Goal: Transaction & Acquisition: Purchase product/service

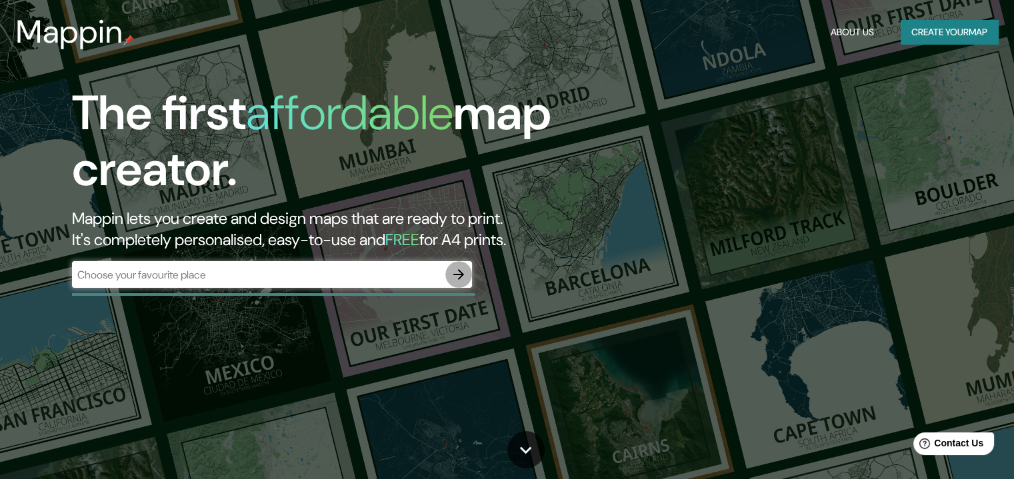
click at [459, 276] on icon "button" at bounding box center [459, 275] width 16 height 16
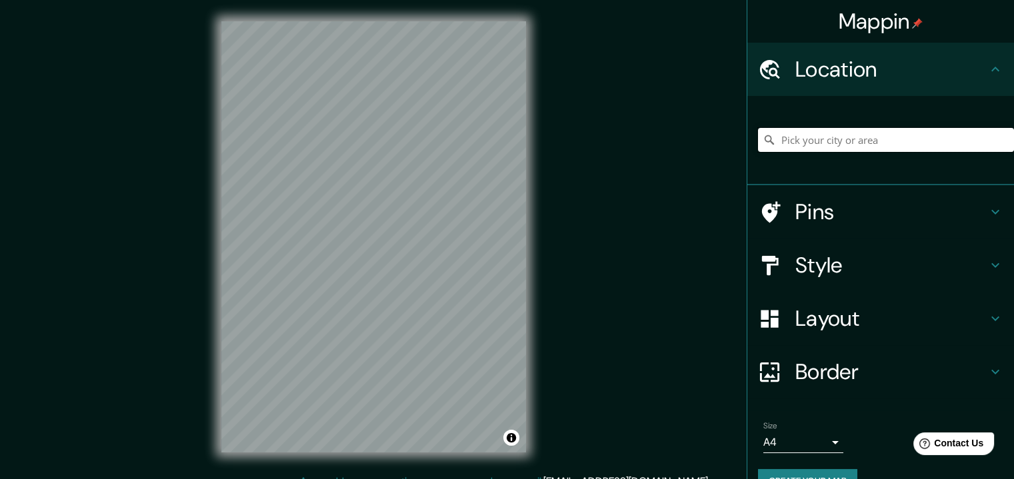
click at [824, 137] on input "Pick your city or area" at bounding box center [886, 140] width 256 height 24
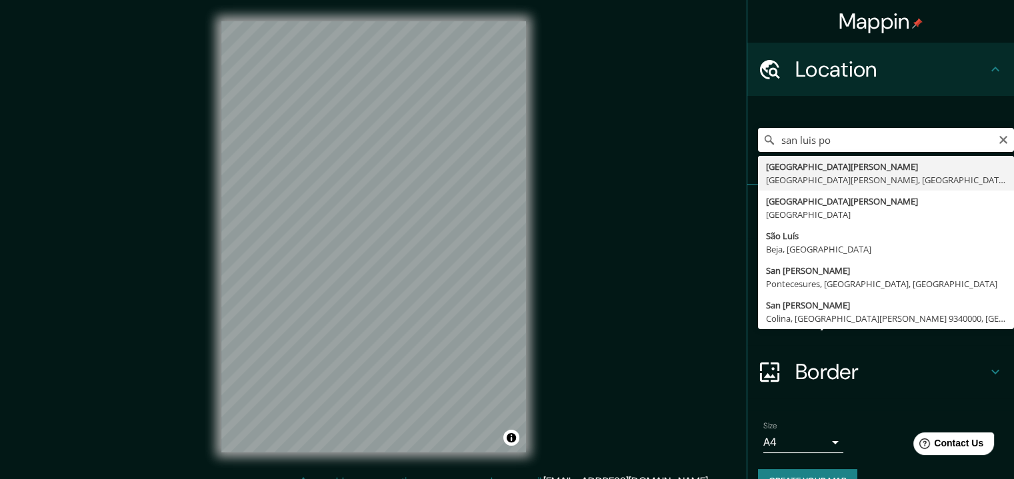
type input "[GEOGRAPHIC_DATA][PERSON_NAME], [GEOGRAPHIC_DATA][PERSON_NAME], [GEOGRAPHIC_DAT…"
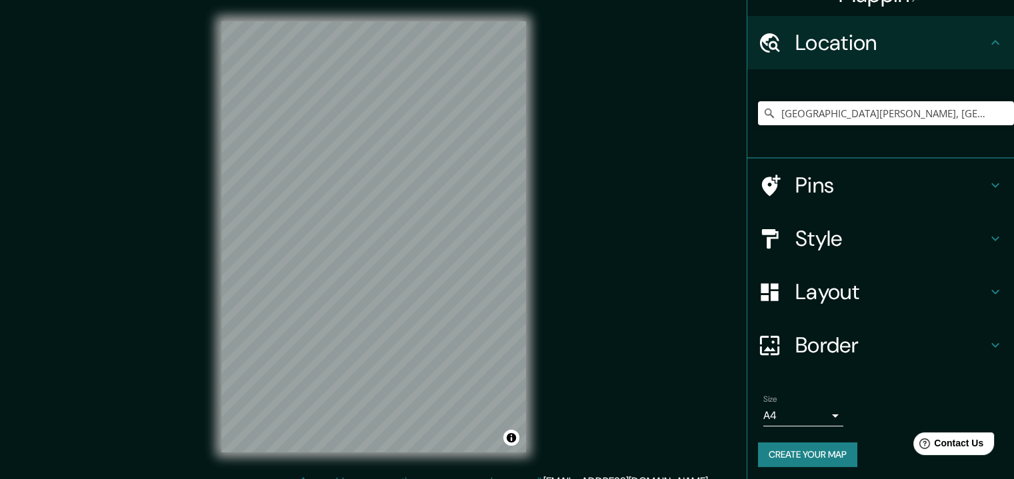
scroll to position [29, 0]
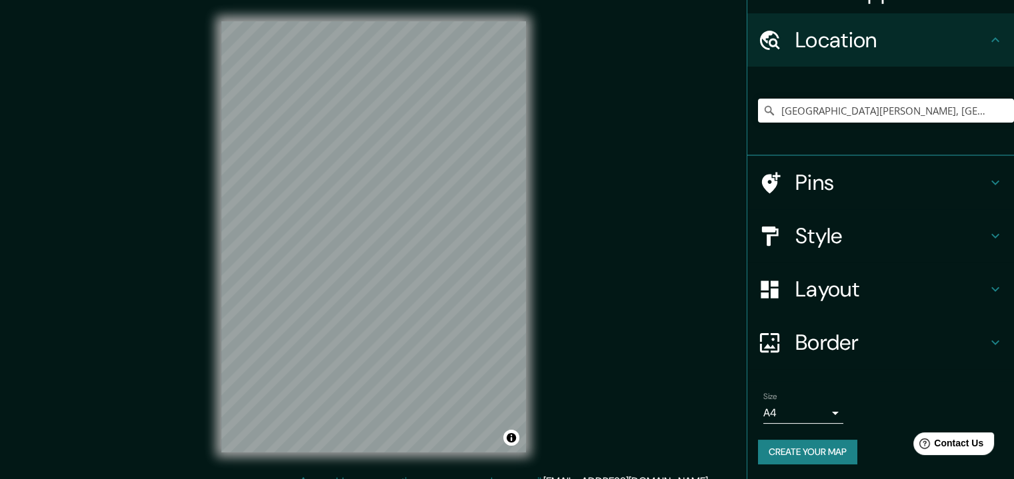
click at [890, 235] on h4 "Style" at bounding box center [891, 236] width 192 height 27
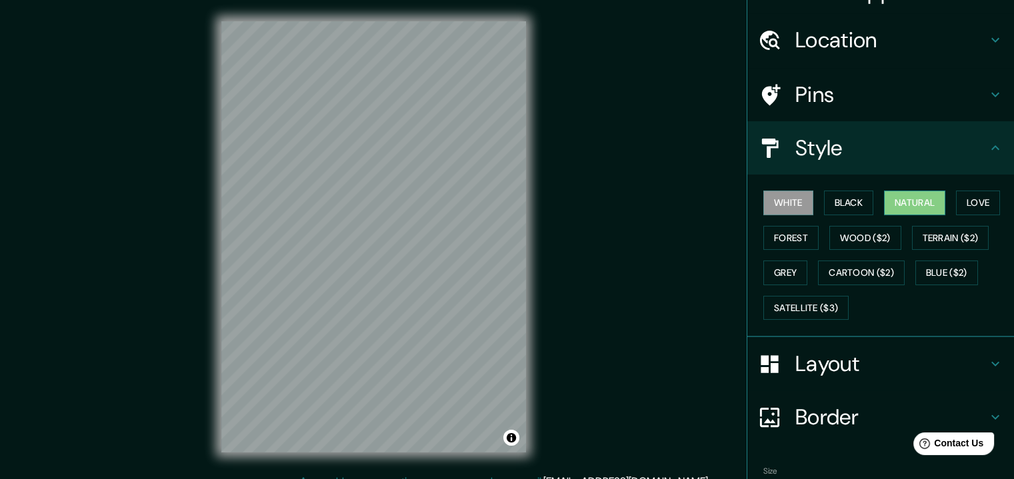
click at [902, 195] on button "Natural" at bounding box center [914, 203] width 61 height 25
click at [988, 199] on button "Love" at bounding box center [978, 203] width 44 height 25
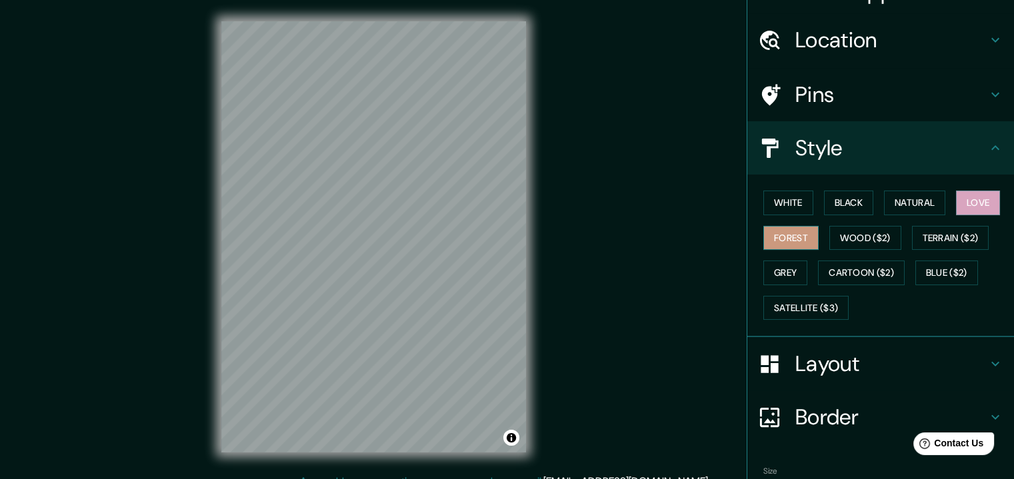
click at [792, 247] on button "Forest" at bounding box center [790, 238] width 55 height 25
click at [874, 226] on button "Wood ($2)" at bounding box center [865, 238] width 72 height 25
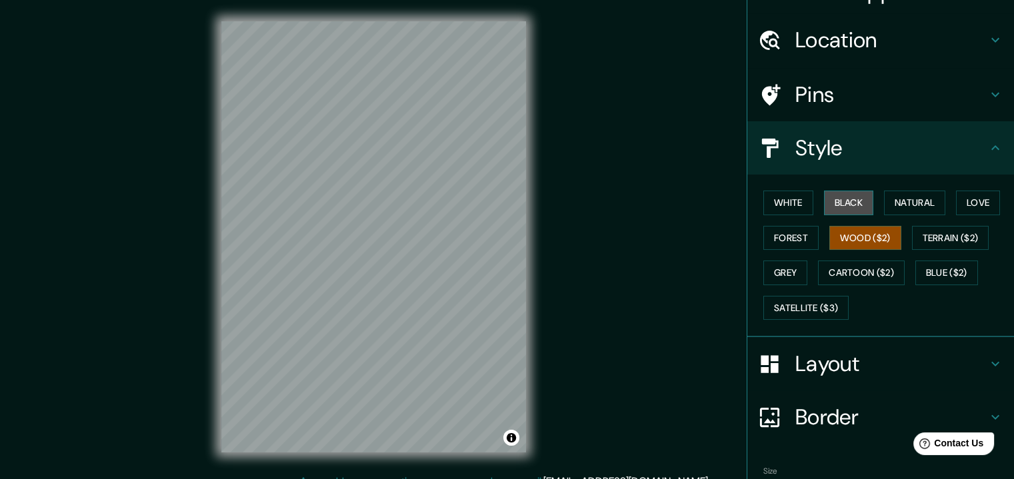
click at [829, 200] on button "Black" at bounding box center [849, 203] width 50 height 25
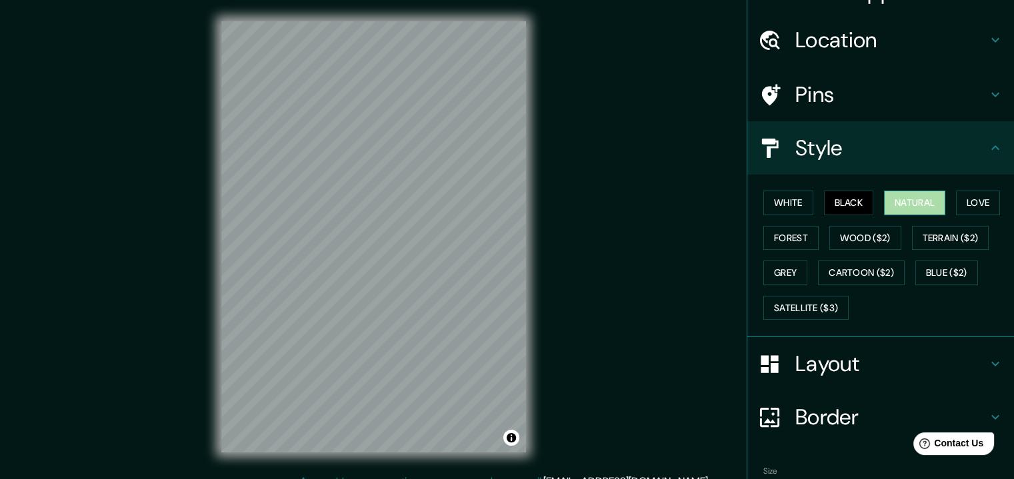
click at [898, 194] on button "Natural" at bounding box center [914, 203] width 61 height 25
click at [776, 279] on button "Grey" at bounding box center [785, 273] width 44 height 25
click at [888, 196] on button "Natural" at bounding box center [914, 203] width 61 height 25
click at [853, 408] on h4 "Border" at bounding box center [891, 417] width 192 height 27
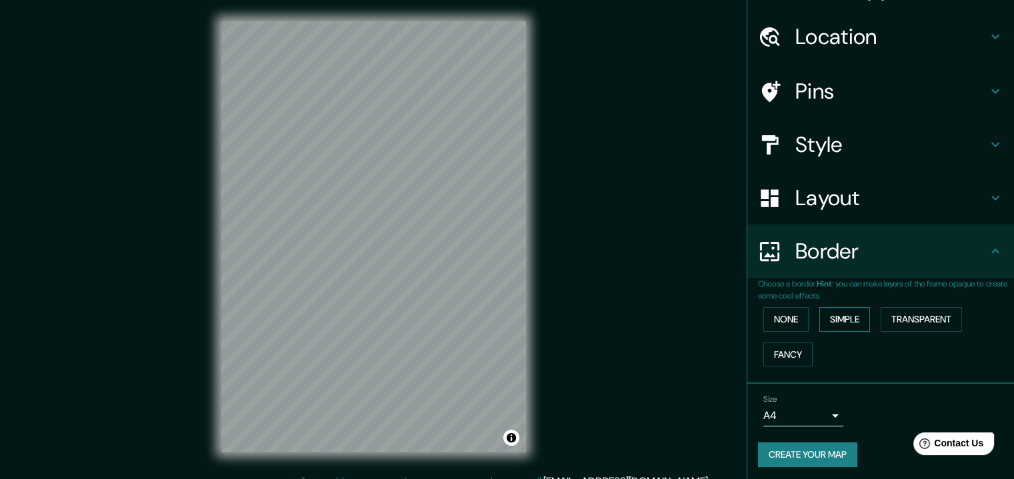
scroll to position [35, 0]
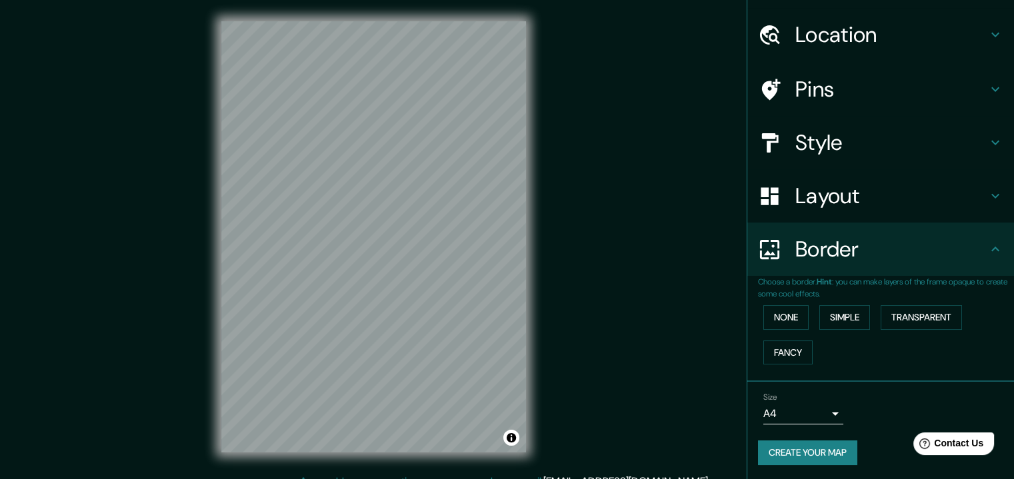
click at [810, 408] on body "Mappin Location [GEOGRAPHIC_DATA][PERSON_NAME], [GEOGRAPHIC_DATA][PERSON_NAME],…" at bounding box center [507, 239] width 1014 height 479
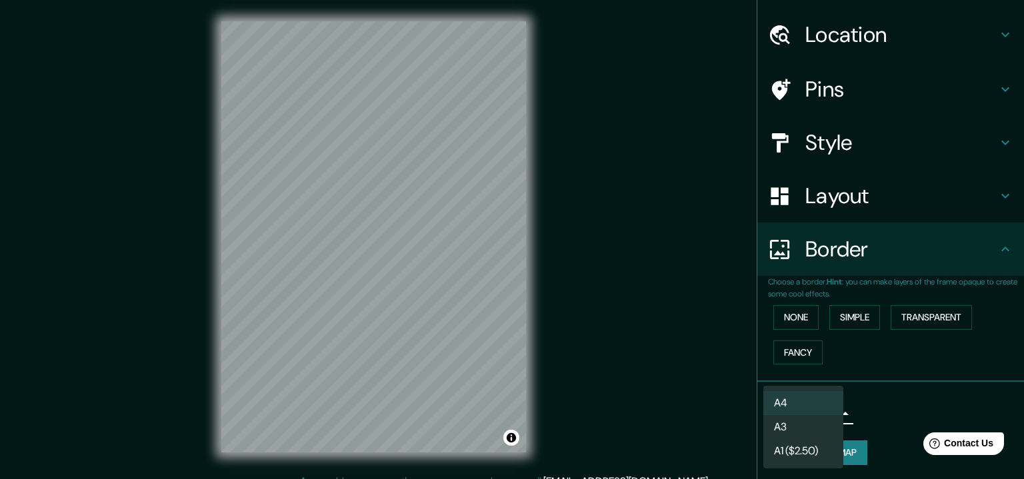
click at [811, 431] on li "A3" at bounding box center [803, 427] width 80 height 24
type input "a4"
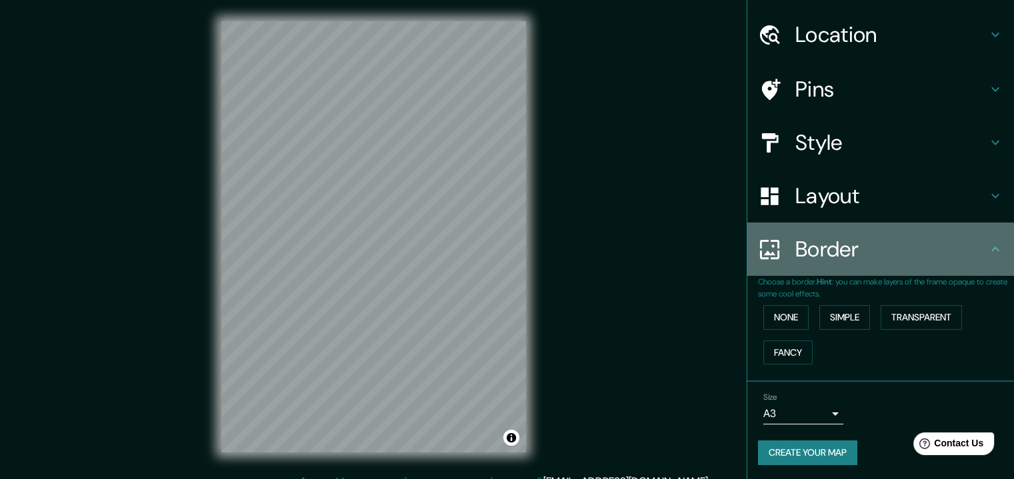
click at [845, 250] on h4 "Border" at bounding box center [891, 249] width 192 height 27
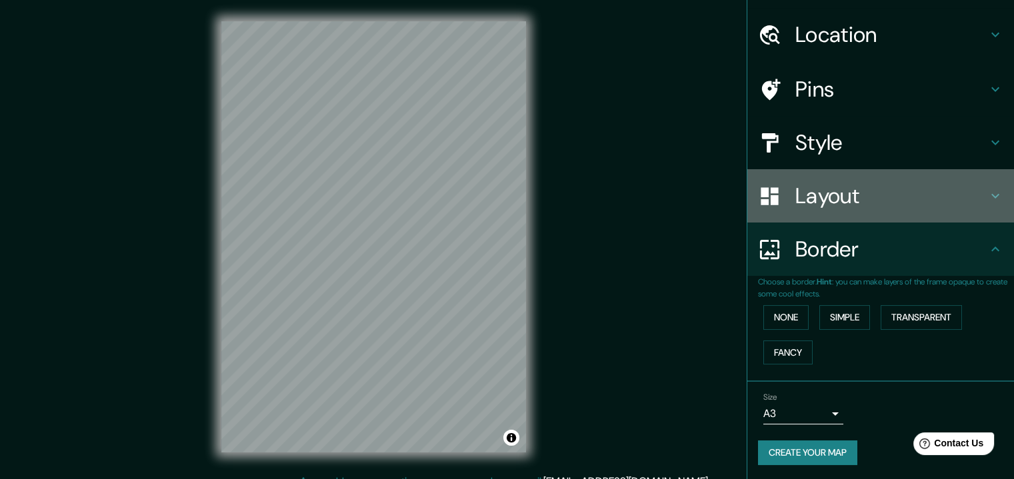
click at [834, 205] on h4 "Layout" at bounding box center [891, 196] width 192 height 27
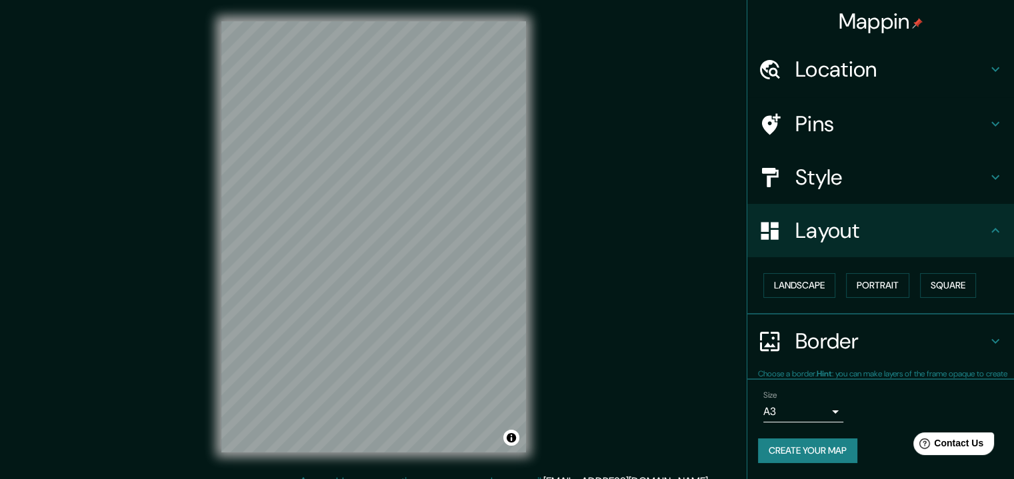
scroll to position [0, 0]
click at [802, 282] on button "Landscape" at bounding box center [799, 285] width 72 height 25
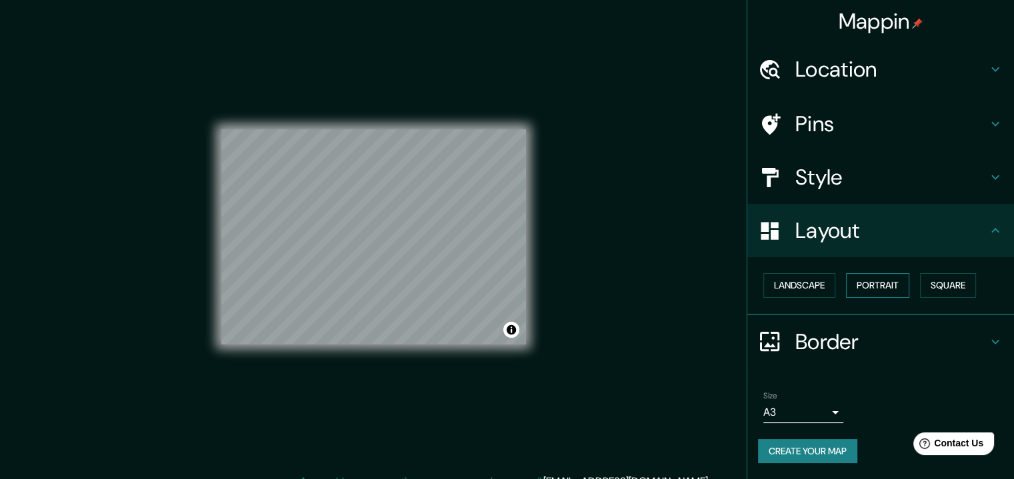
click at [870, 284] on button "Portrait" at bounding box center [877, 285] width 63 height 25
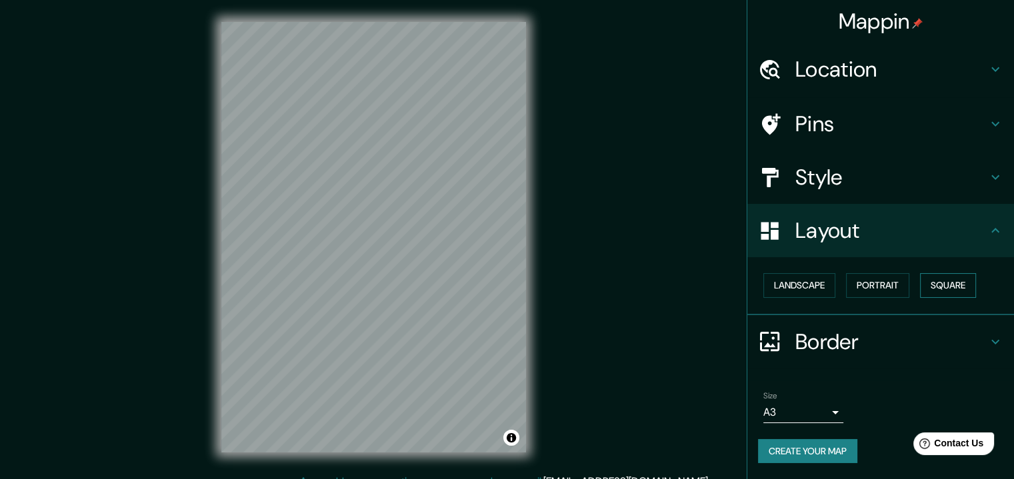
click at [938, 283] on button "Square" at bounding box center [948, 285] width 56 height 25
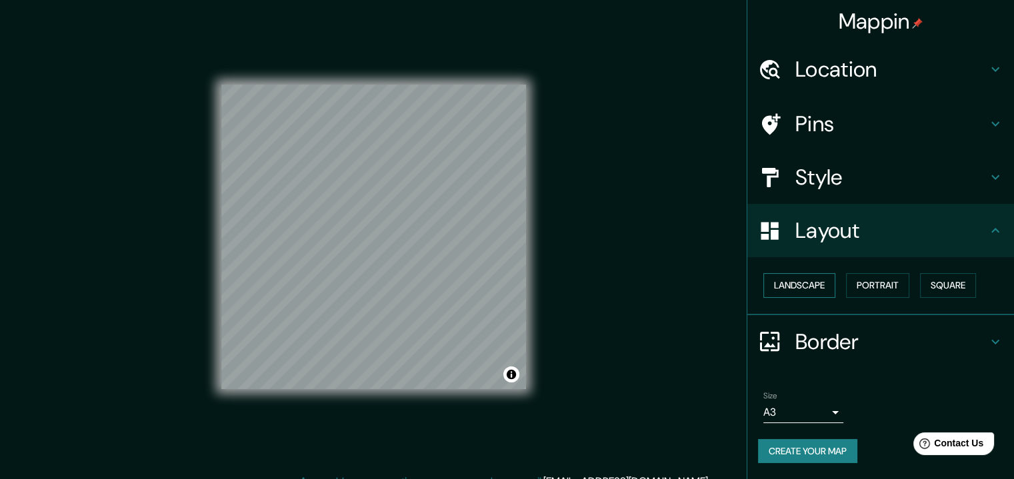
click at [822, 283] on button "Landscape" at bounding box center [799, 285] width 72 height 25
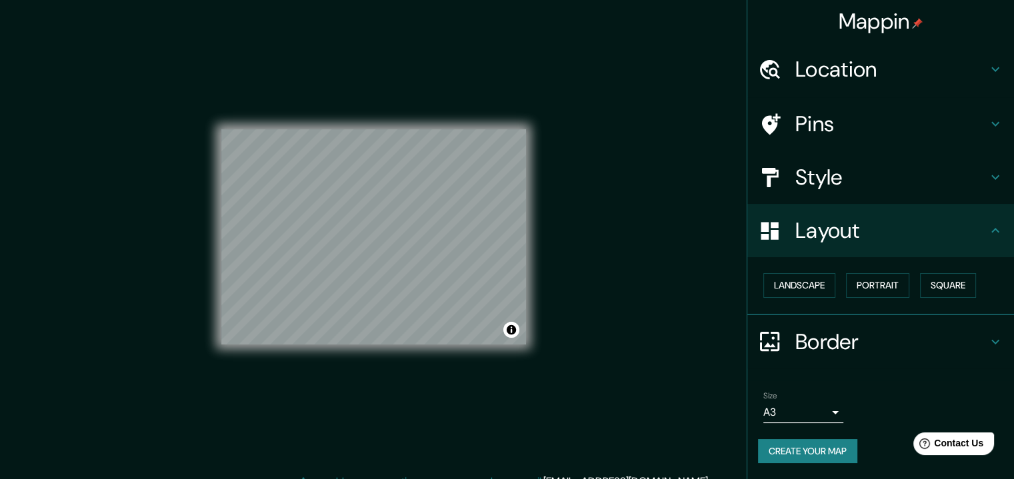
click at [992, 169] on icon at bounding box center [995, 177] width 16 height 16
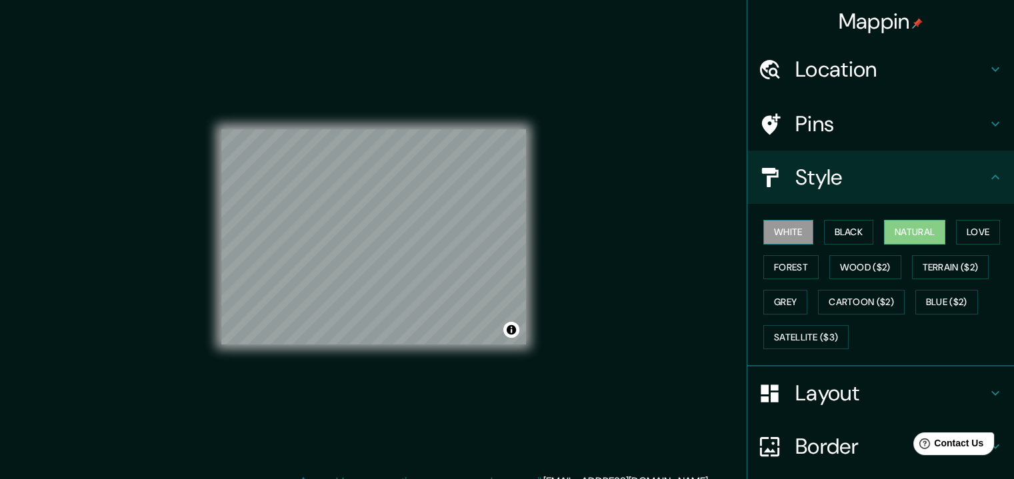
click at [786, 229] on button "White" at bounding box center [788, 232] width 50 height 25
click at [904, 231] on button "Natural" at bounding box center [914, 232] width 61 height 25
click at [898, 143] on div "Pins" at bounding box center [880, 123] width 267 height 53
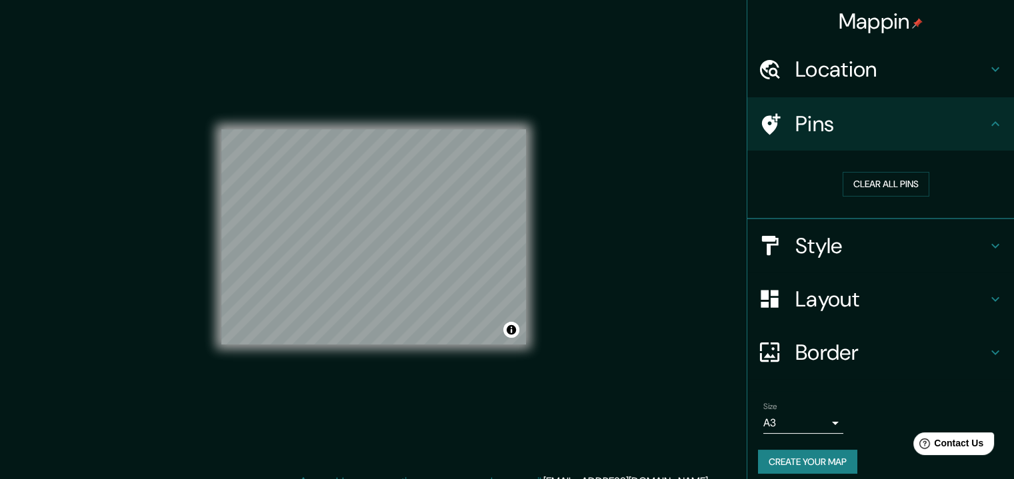
click at [892, 128] on h4 "Pins" at bounding box center [891, 124] width 192 height 27
click at [829, 462] on button "Create your map" at bounding box center [807, 462] width 99 height 25
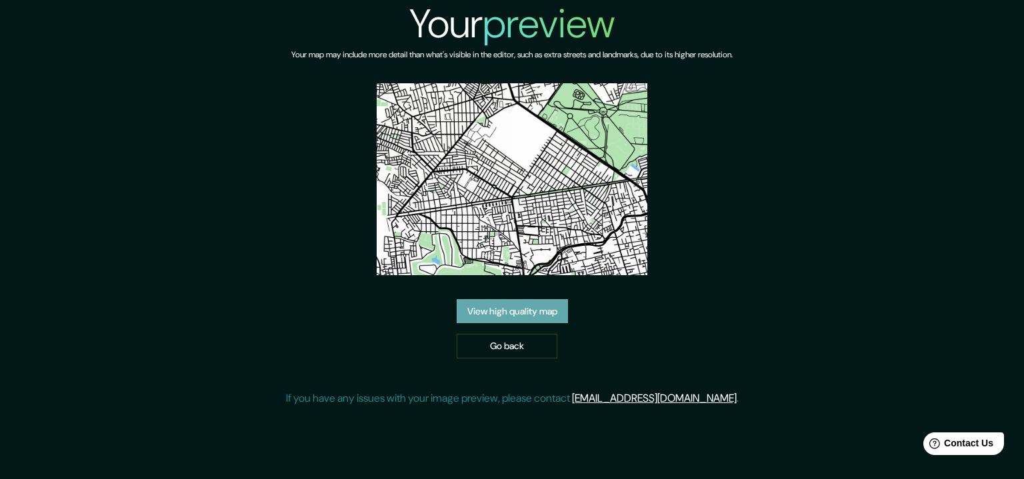
click at [541, 306] on link "View high quality map" at bounding box center [512, 311] width 111 height 25
